Goal: Information Seeking & Learning: Learn about a topic

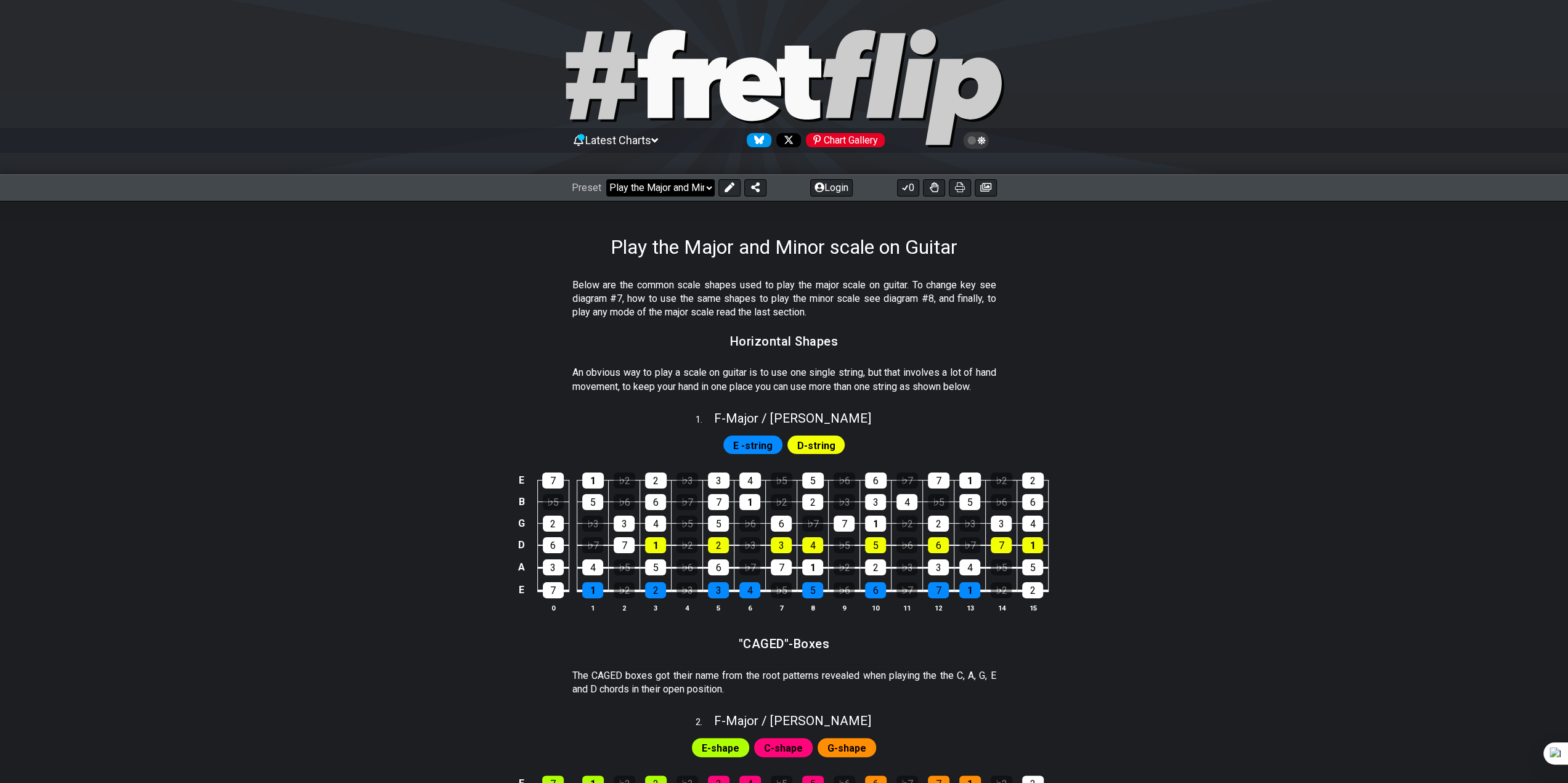
click at [705, 183] on select "Welcome to #fretflip! Play the Major and Minor scale on Guitar Custom Preset Mi…" at bounding box center [660, 188] width 108 height 17
drag, startPoint x: 705, startPoint y: 183, endPoint x: 726, endPoint y: 183, distance: 21.0
click at [705, 183] on select "Welcome to #fretflip! Play the Major and Minor scale on Guitar Custom Preset Mi…" at bounding box center [660, 188] width 108 height 17
drag, startPoint x: 677, startPoint y: 197, endPoint x: 682, endPoint y: 189, distance: 9.4
click at [678, 195] on div "Preset Welcome to #fretflip! Play the Major and Minor scale on Guitar Custom Pr…" at bounding box center [784, 187] width 1568 height 27
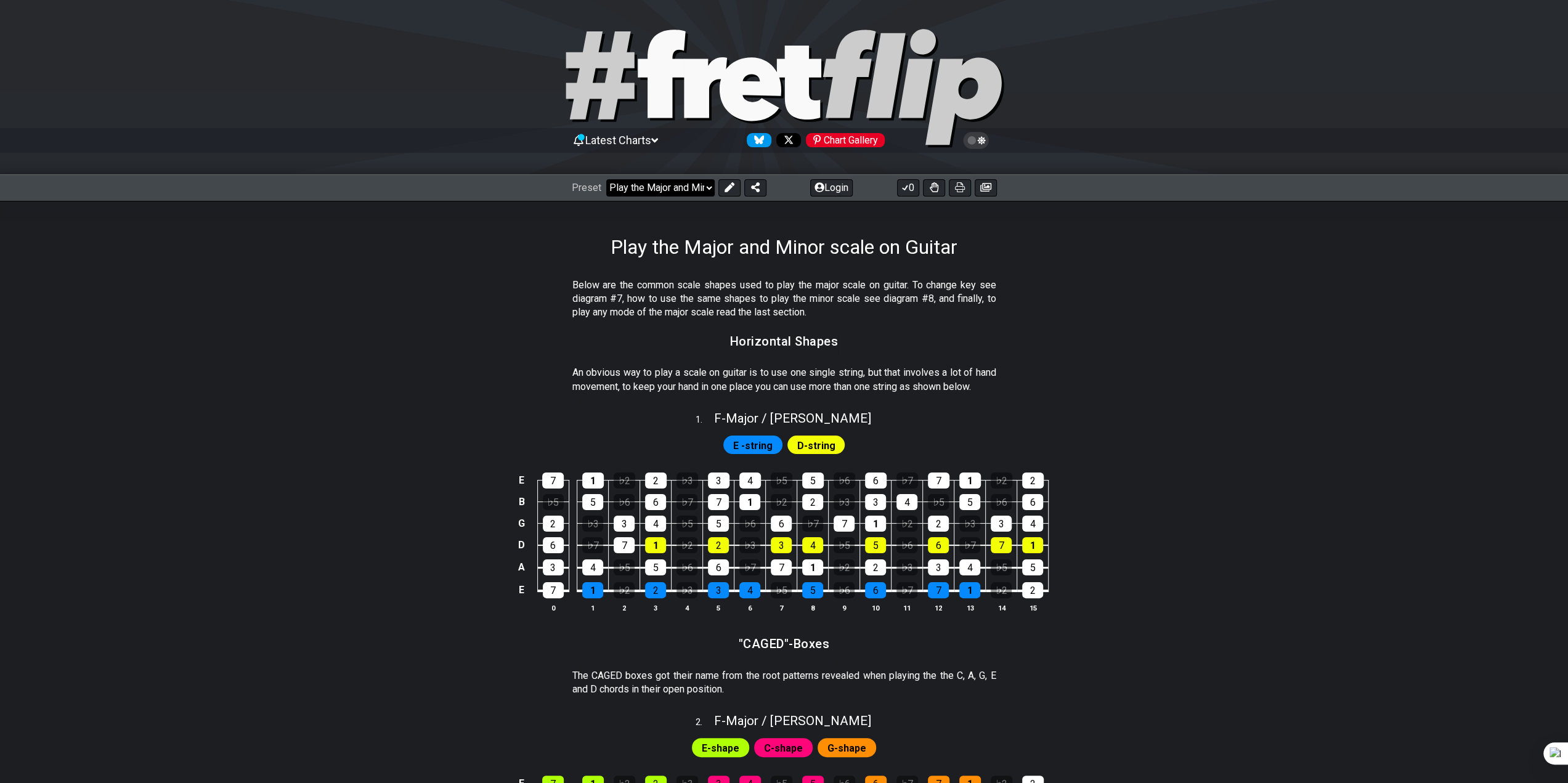
click at [682, 189] on select "Welcome to #fretflip! Play the Major and Minor scale on Guitar Custom Preset Mi…" at bounding box center [660, 188] width 108 height 17
click at [606, 180] on select "Welcome to #fretflip! Play the Major and Minor scale on Guitar Custom Preset Mi…" at bounding box center [660, 188] width 108 height 17
select select "/major-pentatonic"
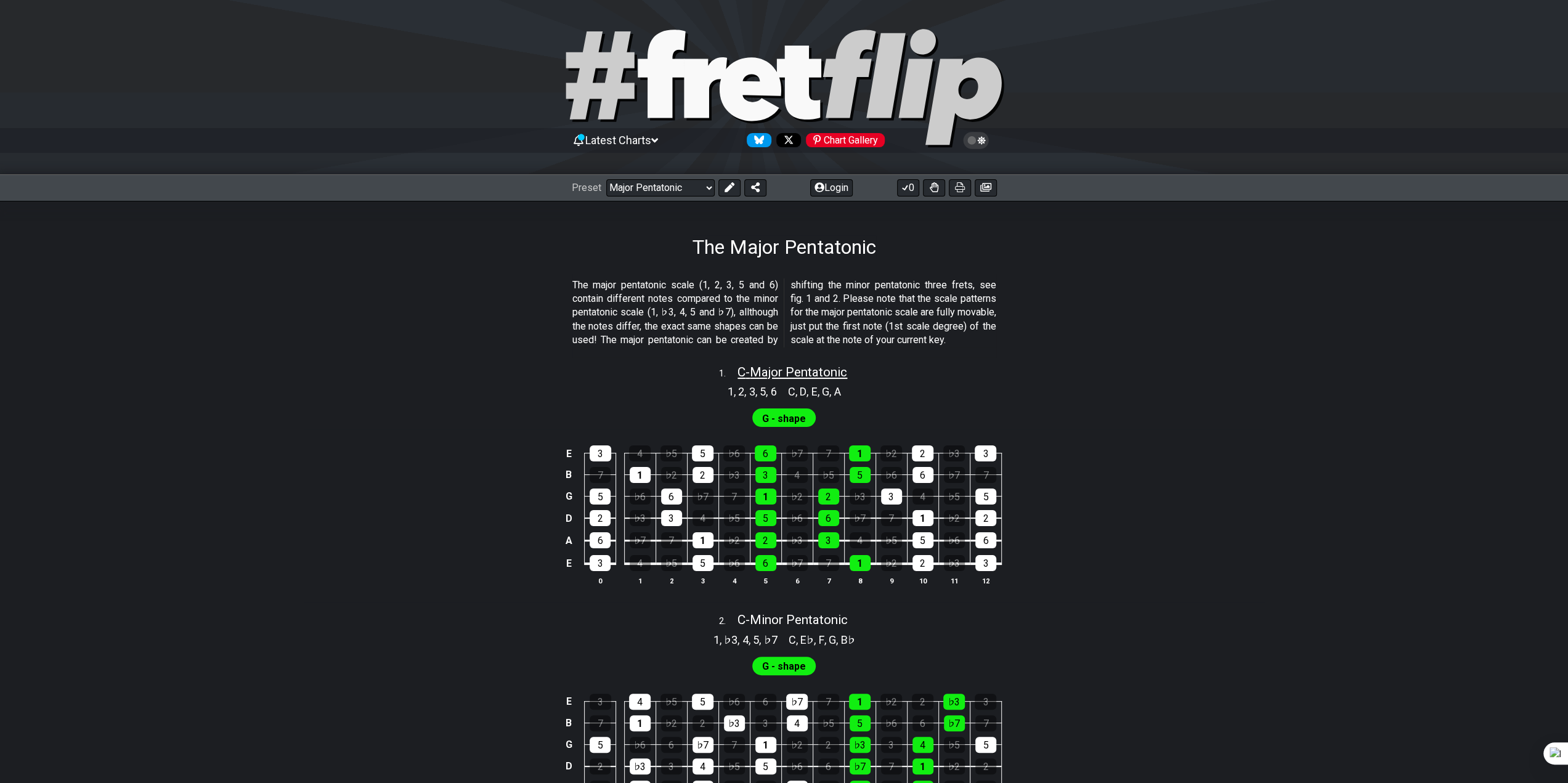
click at [748, 379] on span "C - Major Pentatonic" at bounding box center [792, 372] width 110 height 15
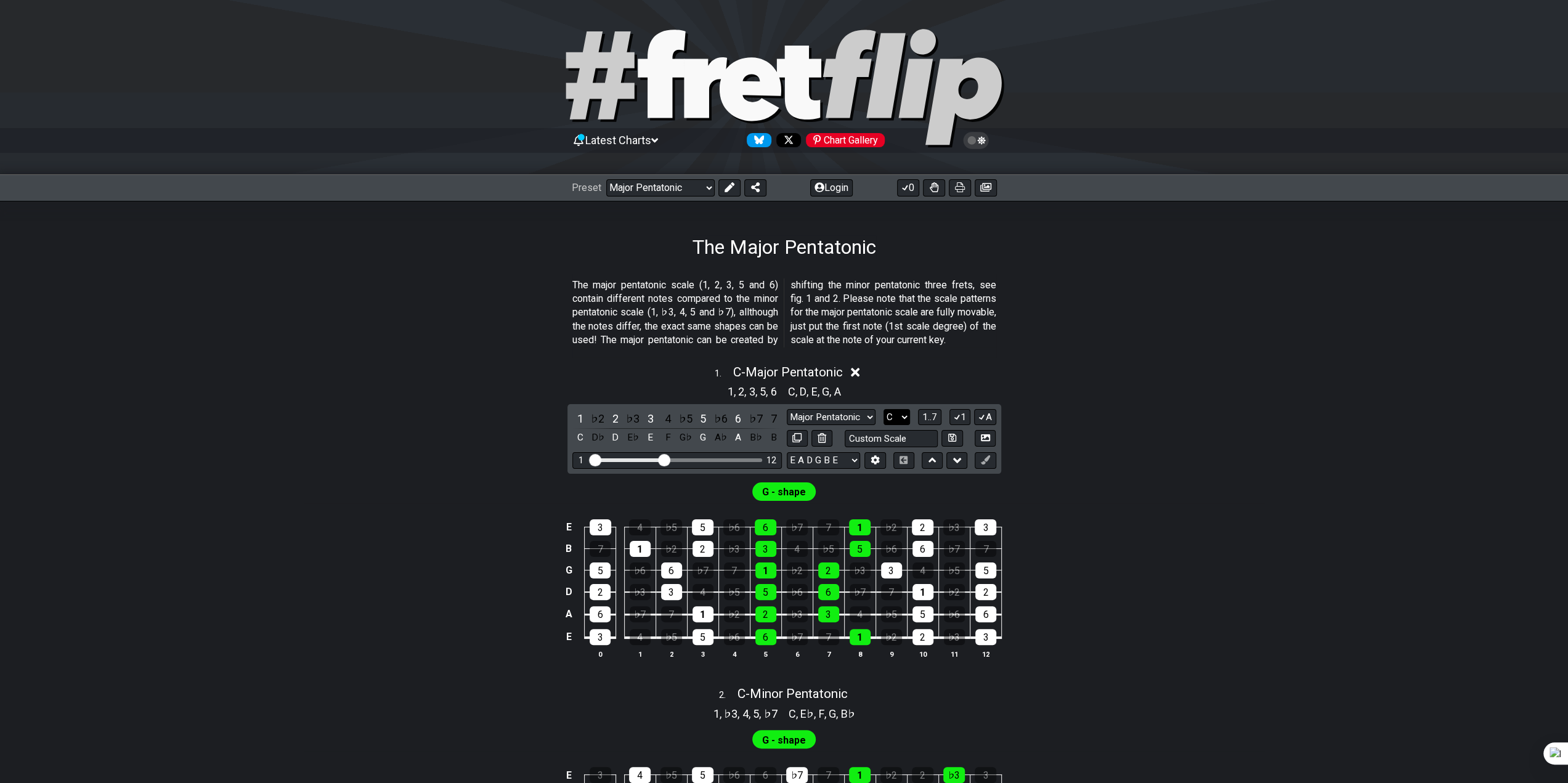
click at [896, 426] on select "A♭ A A♯ B♭ B C C♯ D♭ D D♯ E♭ E F F♯ G♭ G G♯" at bounding box center [896, 418] width 27 height 17
select select "G"
click at [883, 422] on select "A♭ A A♯ B♭ B C C♯ D♭ D D♯ E♭ E F F♯ G♭ G G♯" at bounding box center [896, 418] width 27 height 17
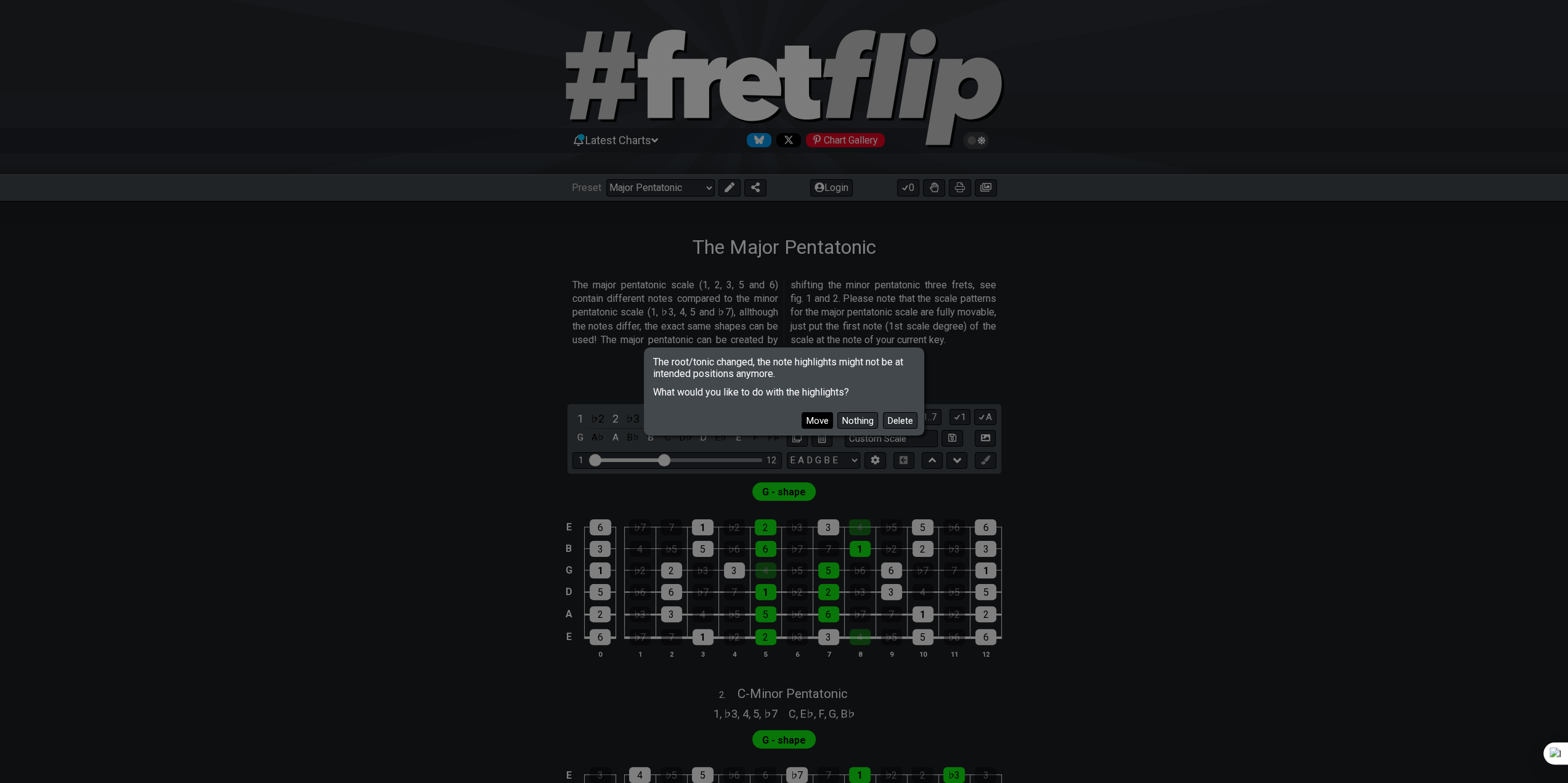
click at [827, 418] on button "Move" at bounding box center [817, 421] width 31 height 17
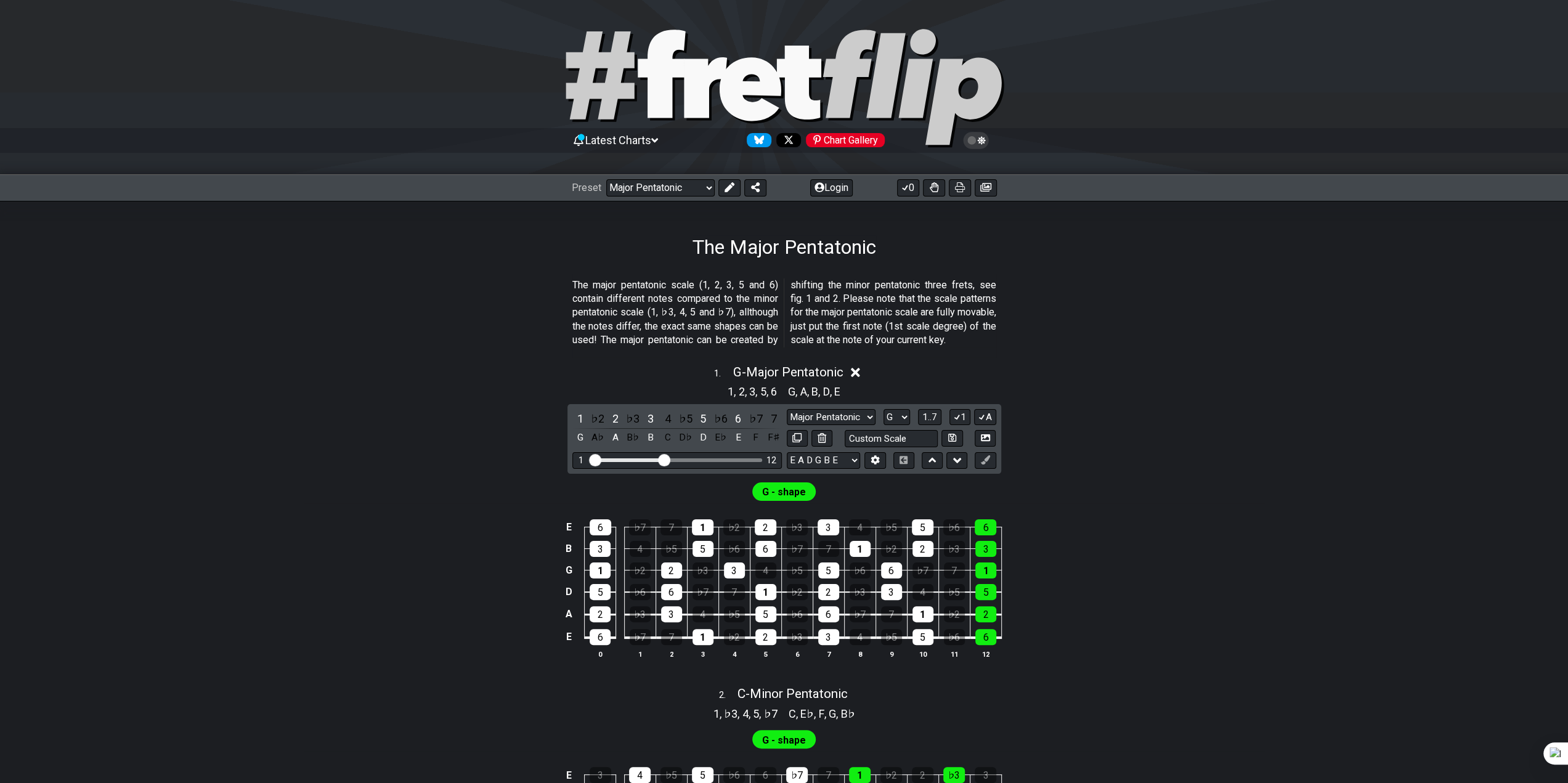
click at [1142, 441] on div "1 . G - Major Pentatonic 1 , 2 , 3 , 5 , 6 G , A , B , D , E 1 ♭2 2 ♭3 3 4 ♭5 5…" at bounding box center [784, 517] width 961 height 319
click at [879, 381] on div "1 . G - Major Pentatonic" at bounding box center [784, 369] width 961 height 24
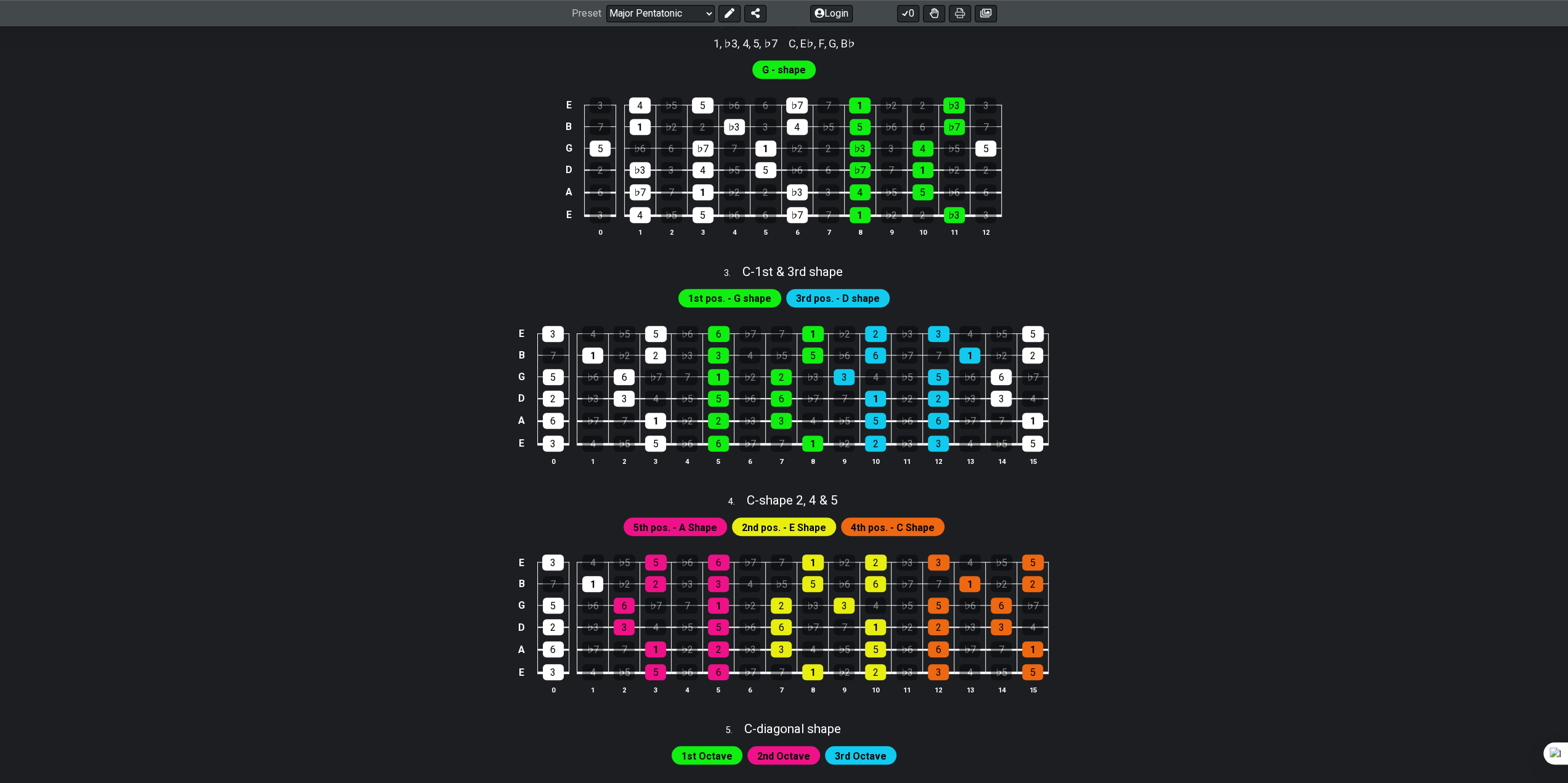
scroll to position [616, 0]
